Goal: Task Accomplishment & Management: Manage account settings

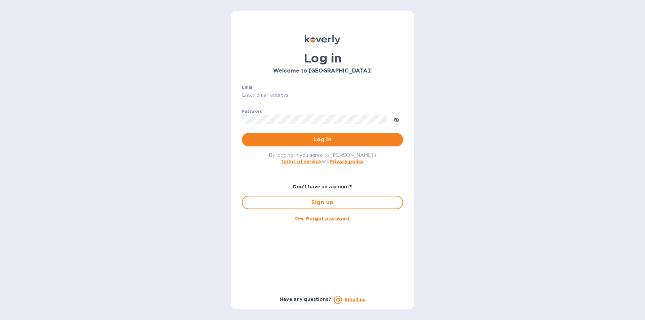
click at [267, 97] on input "Email" at bounding box center [322, 95] width 161 height 10
type input "[EMAIL_ADDRESS][DOMAIN_NAME]"
click at [337, 217] on u "Forgot password" at bounding box center [327, 218] width 43 height 5
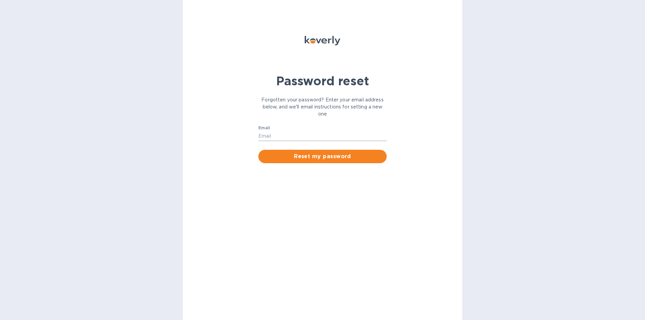
click at [296, 135] on input "Email" at bounding box center [322, 136] width 128 height 10
click at [304, 154] on span "Reset my password" at bounding box center [323, 156] width 118 height 8
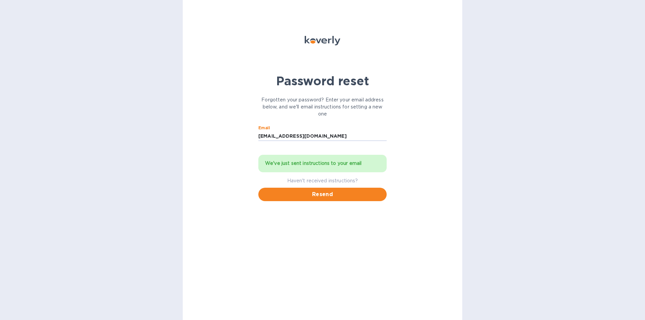
drag, startPoint x: 337, startPoint y: 137, endPoint x: 232, endPoint y: 132, distance: 104.9
click at [232, 132] on div "Password reset Forgotten your password? Enter your email address below, and we'…" at bounding box center [322, 160] width 279 height 320
type input "[PERSON_NAME][EMAIL_ADDRESS][DOMAIN_NAME]"
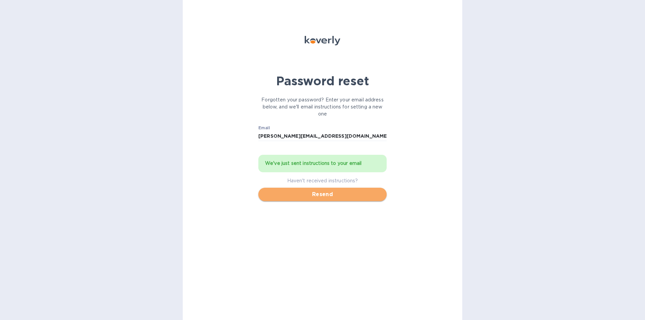
click at [314, 194] on span "Resend" at bounding box center [323, 194] width 118 height 8
click at [317, 194] on span "Resend" at bounding box center [323, 194] width 118 height 8
click at [322, 196] on span "Resend" at bounding box center [323, 194] width 118 height 8
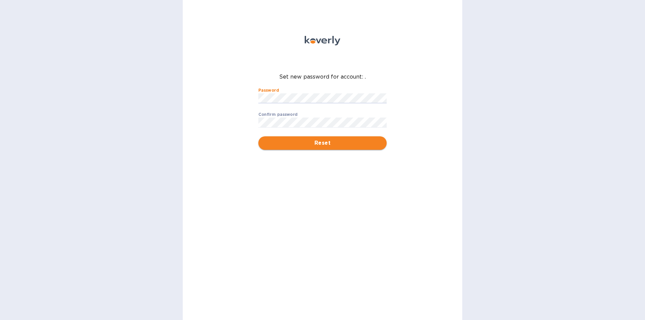
click at [314, 142] on span "Reset" at bounding box center [323, 143] width 118 height 8
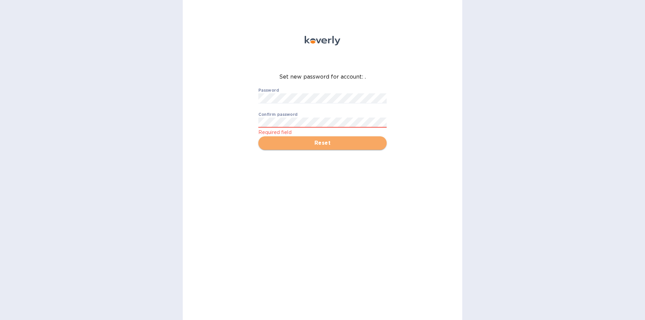
click at [318, 139] on span "Reset" at bounding box center [323, 143] width 118 height 8
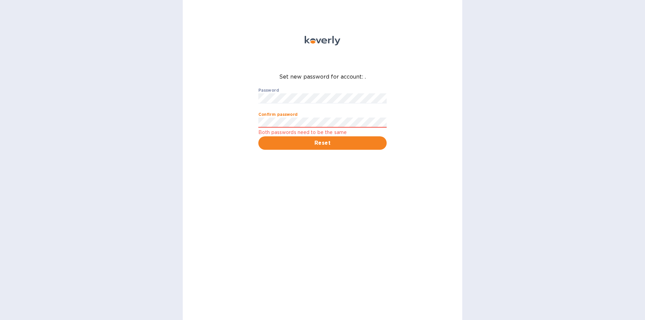
click at [258, 136] on button "Reset" at bounding box center [322, 142] width 128 height 13
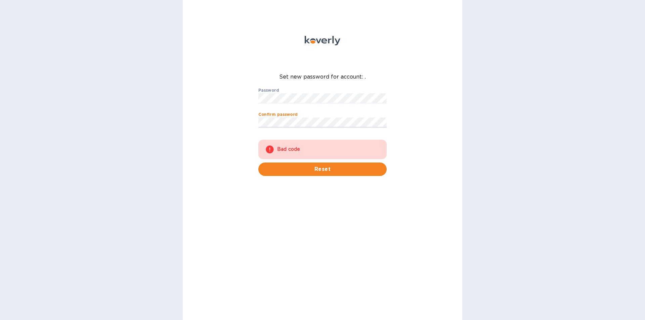
click at [258, 162] on button "Reset" at bounding box center [322, 168] width 128 height 13
click at [313, 167] on span "Reset" at bounding box center [323, 169] width 118 height 8
click at [258, 162] on button "Reset" at bounding box center [322, 168] width 128 height 13
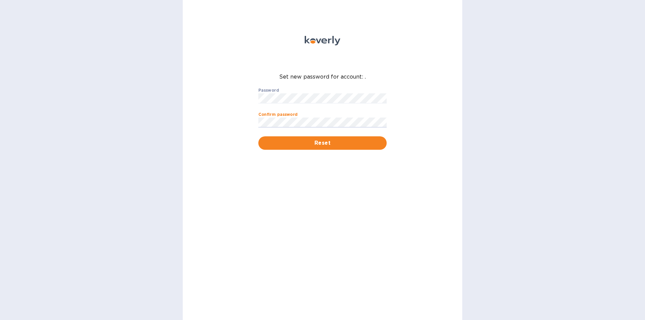
click at [258, 136] on button "Reset" at bounding box center [322, 142] width 128 height 13
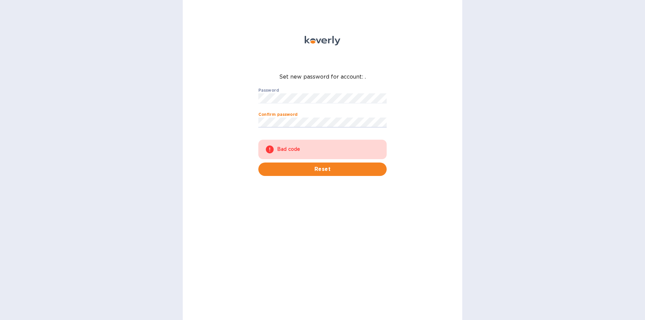
click at [258, 162] on button "Reset" at bounding box center [322, 168] width 128 height 13
click at [216, 101] on div "Set new password for account: . Password ​ Confirm password ​ Bad code Reset" at bounding box center [322, 160] width 279 height 320
click at [213, 97] on div "Set new password for account: . Password ​ Confirm password ​ Bad code Reset" at bounding box center [322, 160] width 279 height 320
click at [258, 162] on button "Reset" at bounding box center [322, 168] width 128 height 13
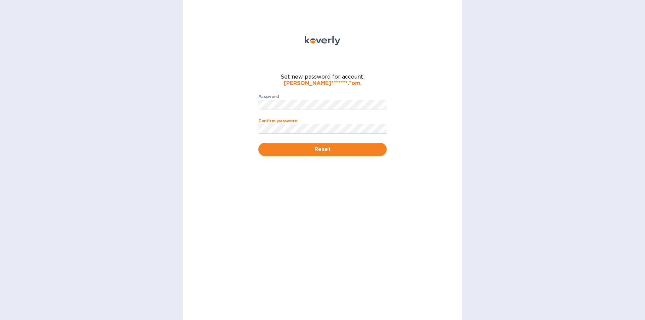
click at [258, 143] on button "Reset" at bounding box center [322, 149] width 128 height 13
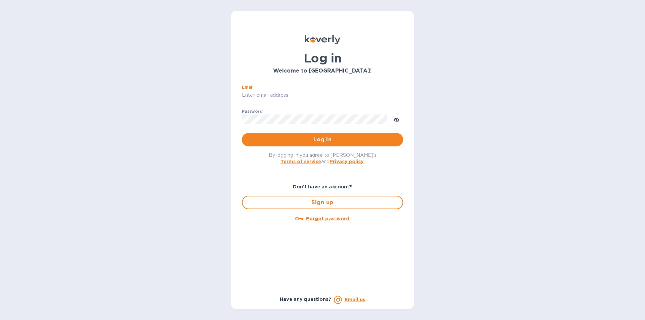
click at [286, 93] on input "Email" at bounding box center [322, 95] width 161 height 10
type input "Joe@alumtecny.com"
click at [242, 133] on button "Log in" at bounding box center [322, 139] width 161 height 13
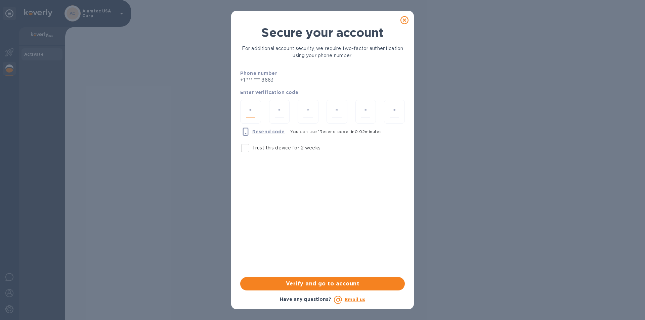
click at [254, 113] on input "number" at bounding box center [250, 111] width 9 height 12
type input "5"
type input "3"
type input "7"
type input "6"
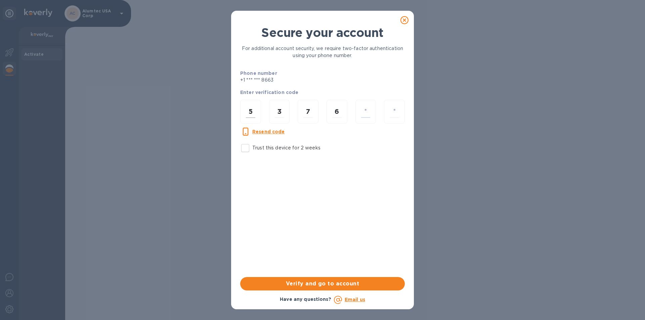
type input "7"
type input "0"
